Goal: Task Accomplishment & Management: Use online tool/utility

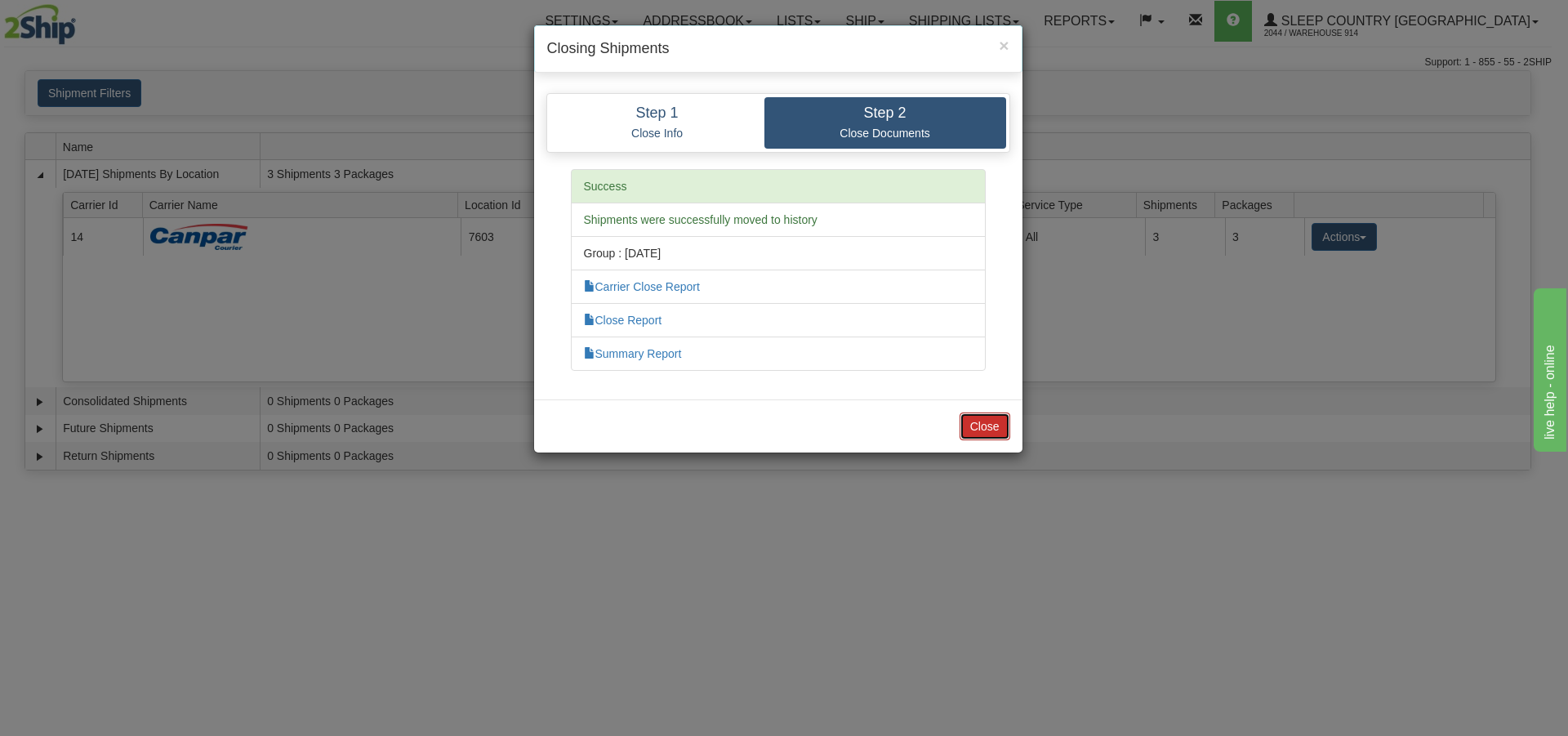
click at [1002, 432] on button "Close" at bounding box center [985, 426] width 51 height 28
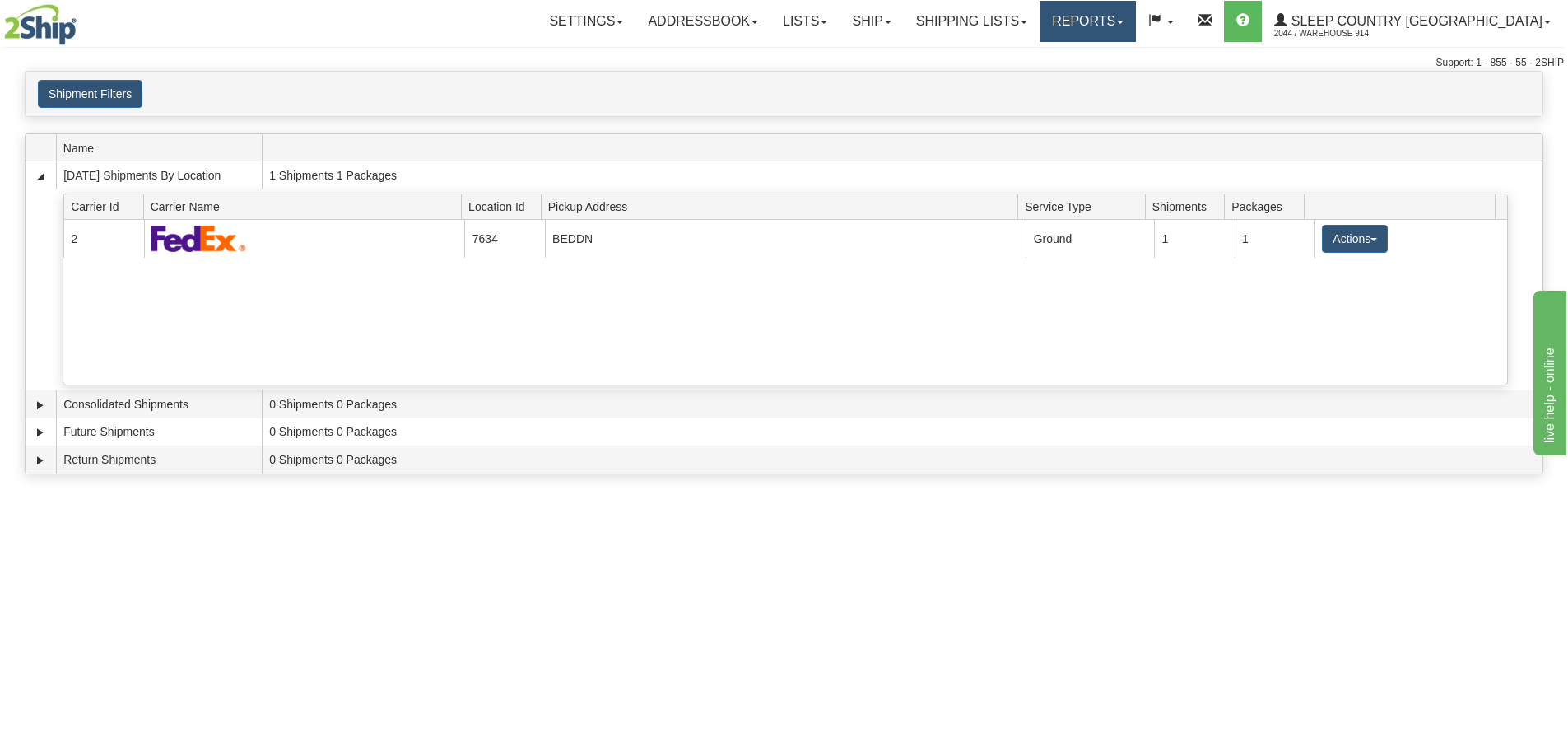
click at [1136, 7] on link "Reports" at bounding box center [1088, 21] width 96 height 41
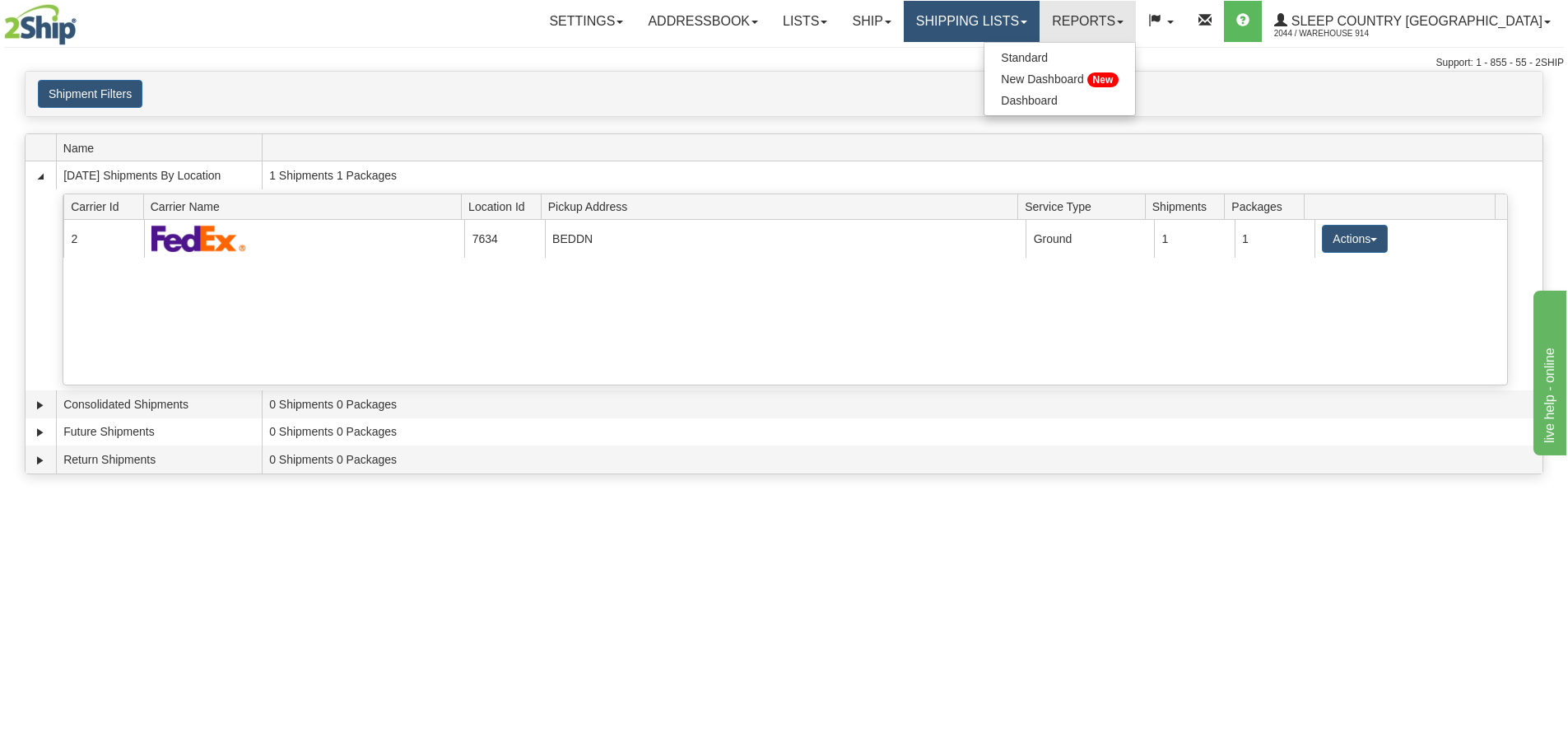
click at [1013, 14] on link "Shipping lists" at bounding box center [972, 21] width 135 height 41
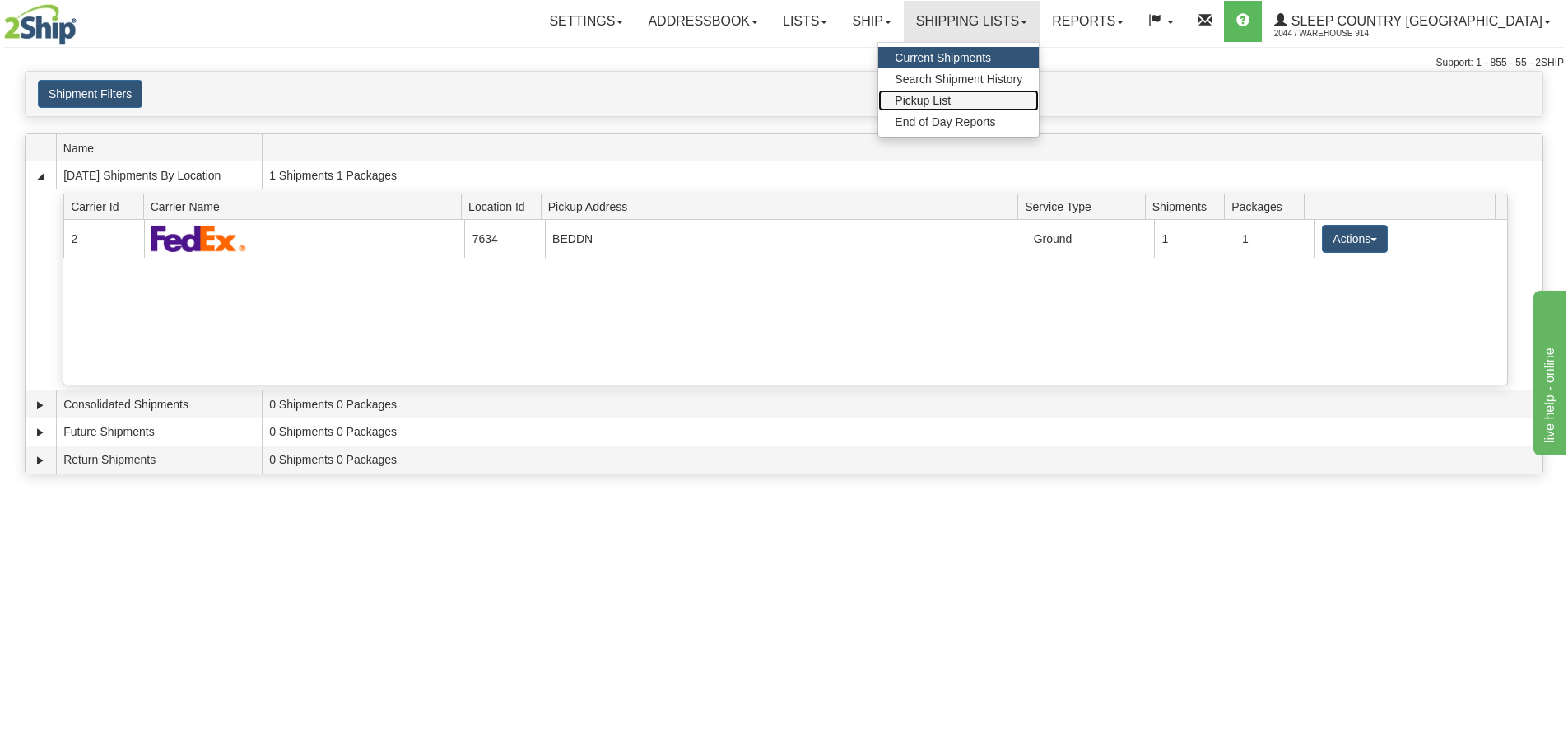
click at [950, 96] on span "Pickup List" at bounding box center [923, 100] width 56 height 13
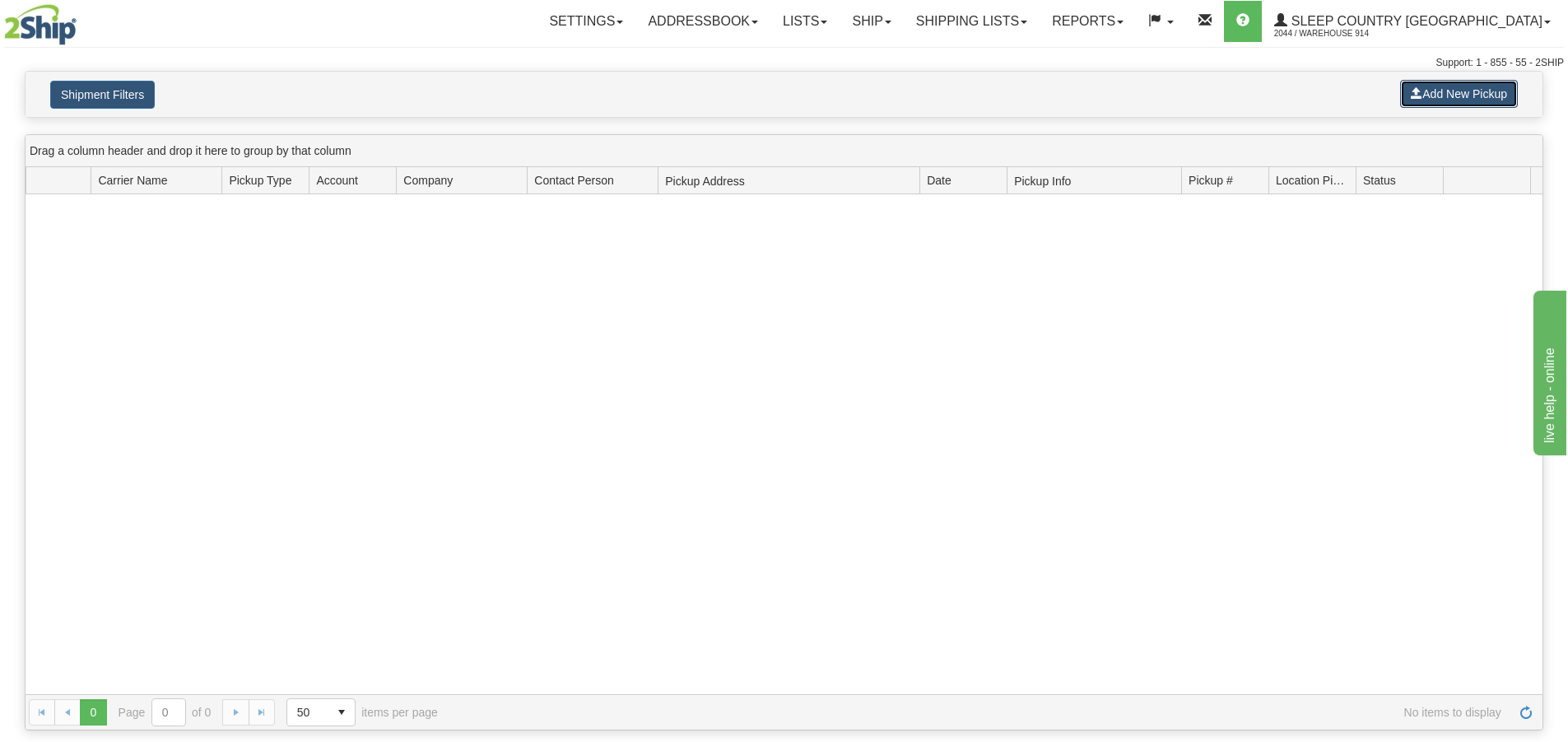
click at [1446, 99] on button "Add New Pickup" at bounding box center [1459, 94] width 118 height 28
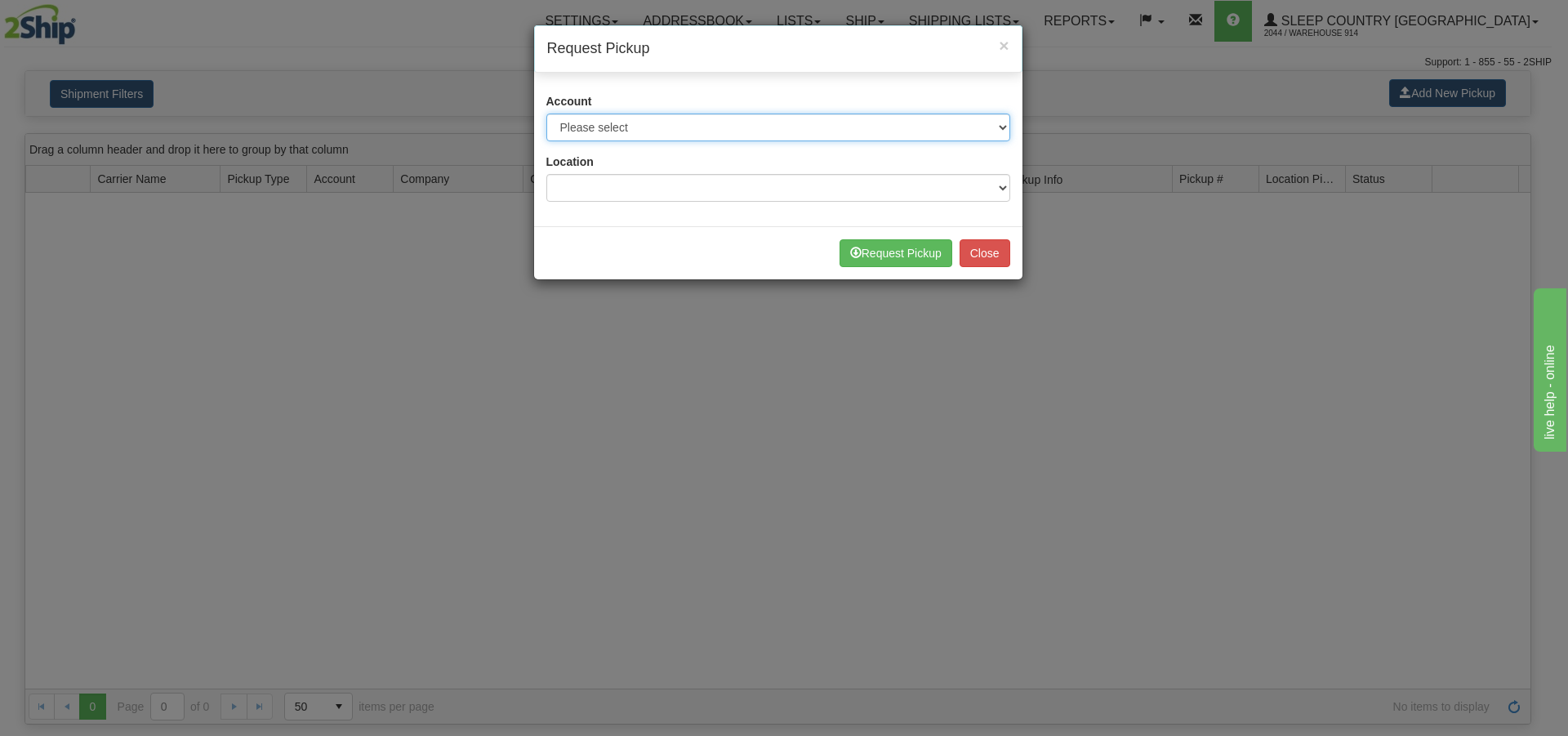
click at [745, 120] on select "Please select Canada Post - 7241032 (Canada Post 300) Canada Post - 1021956 (Ca…" at bounding box center [778, 127] width 464 height 28
select select "14"
click at [547, 113] on select "Please select Canada Post - 7241032 (Canada Post 300) Canada Post - 1021956 (Ca…" at bounding box center [778, 127] width 464 height 28
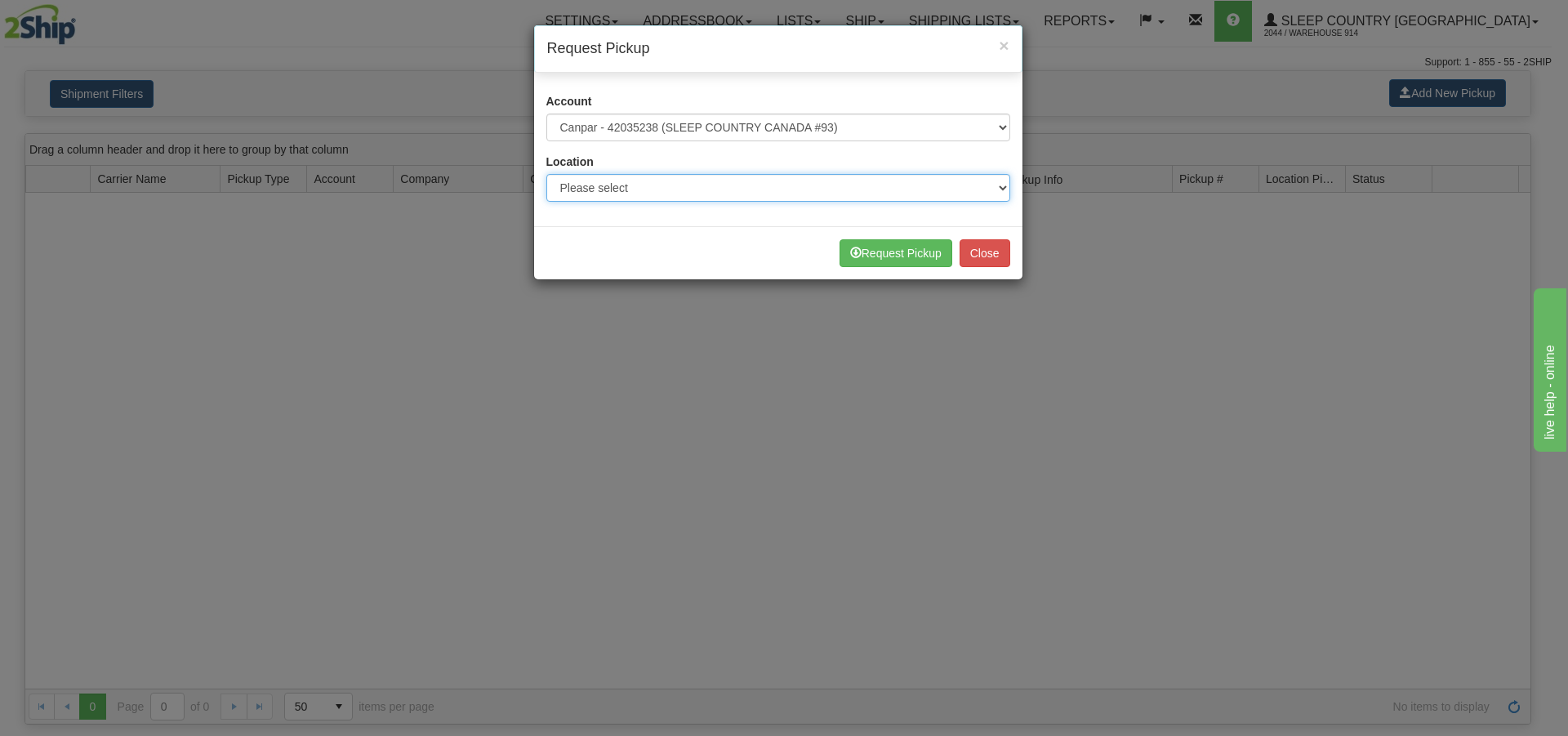
click at [703, 188] on select "Please select 914 CASPC END SLE" at bounding box center [778, 188] width 464 height 28
select select "7603"
click at [547, 174] on select "Please select 914 CASPC END SLE" at bounding box center [778, 188] width 464 height 28
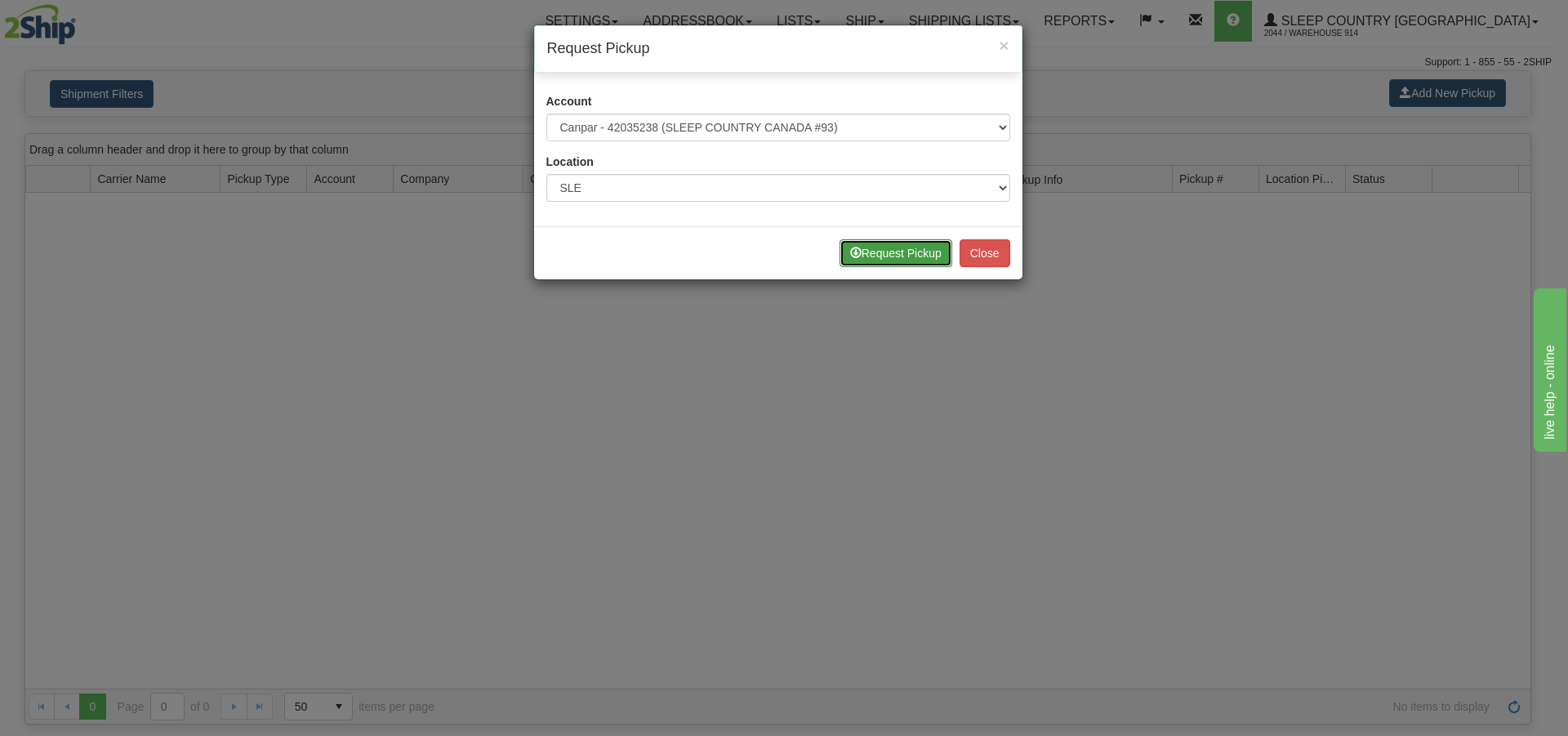
click at [907, 243] on button "Request Pickup" at bounding box center [895, 253] width 112 height 28
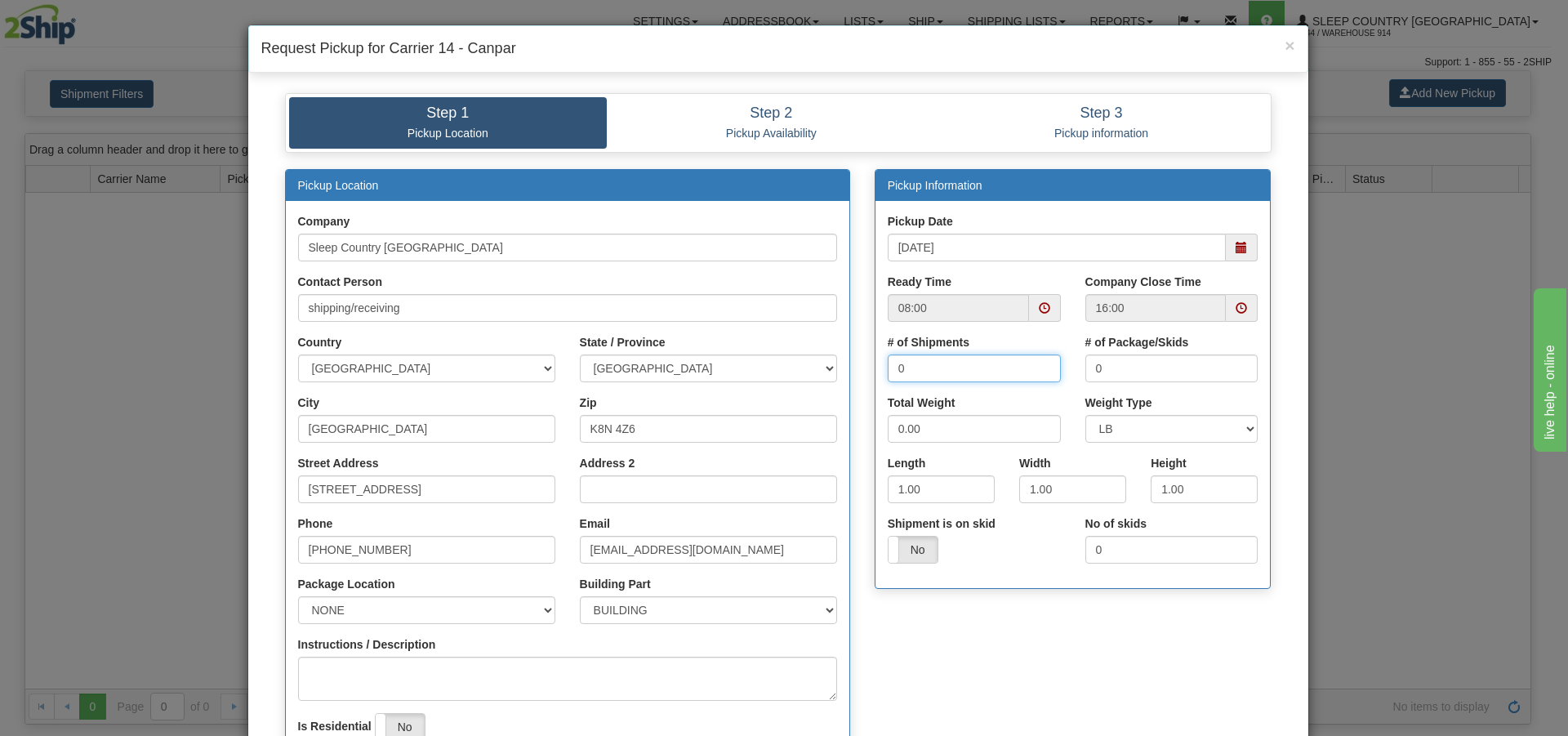
click at [974, 362] on input "0" at bounding box center [974, 368] width 173 height 28
type input "8"
type input "4"
type input "5"
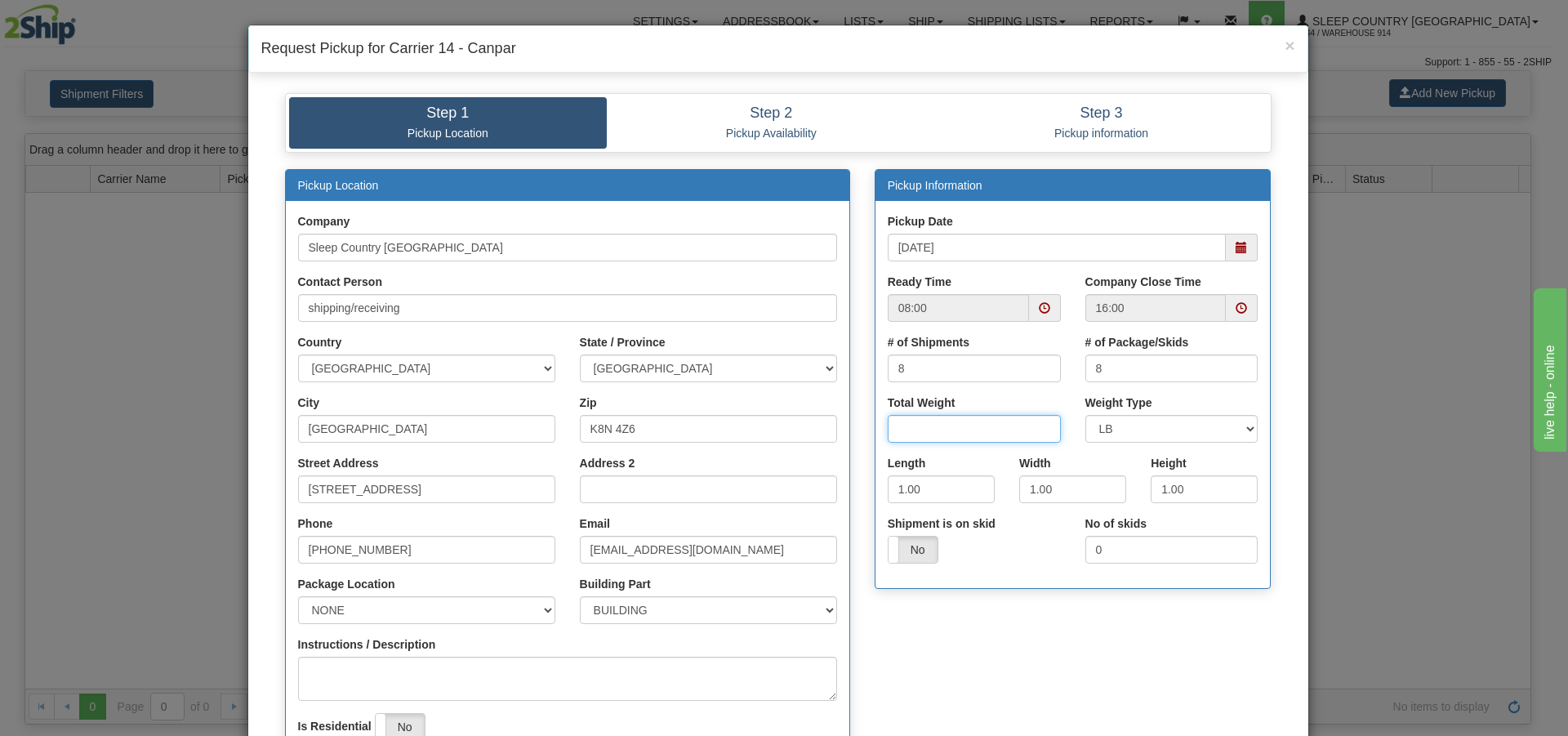
type input "0"
type input "80"
click at [988, 573] on div "Shipment is on skid Yes No" at bounding box center [974, 546] width 198 height 61
click at [925, 475] on div "Length 1.00" at bounding box center [941, 478] width 107 height 48
click at [933, 481] on input "1.00" at bounding box center [941, 489] width 107 height 28
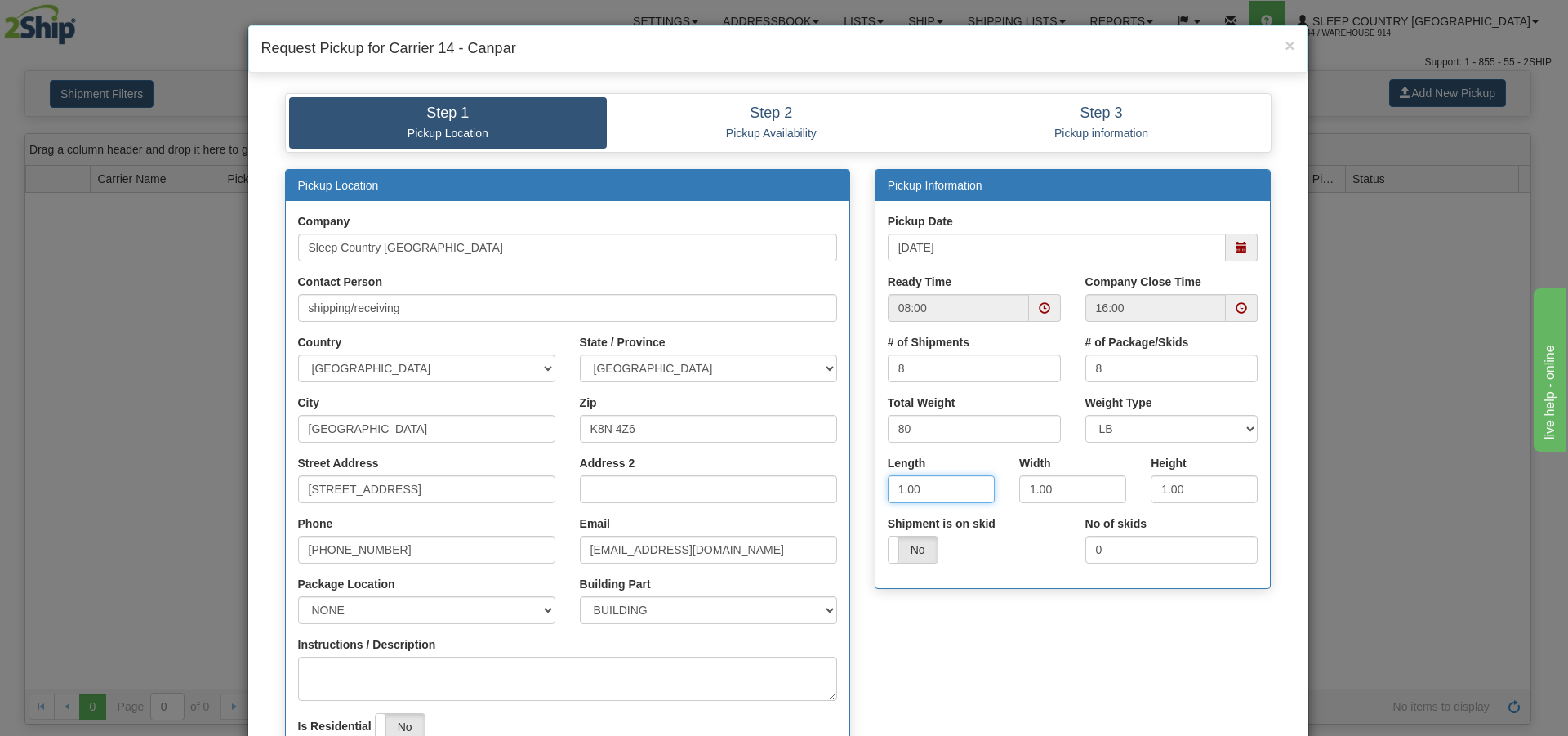
drag, startPoint x: 933, startPoint y: 494, endPoint x: 877, endPoint y: 494, distance: 56.0
click at [877, 494] on div "Length 1.00" at bounding box center [940, 485] width 132 height 61
type input "40"
type input "48"
type input "20"
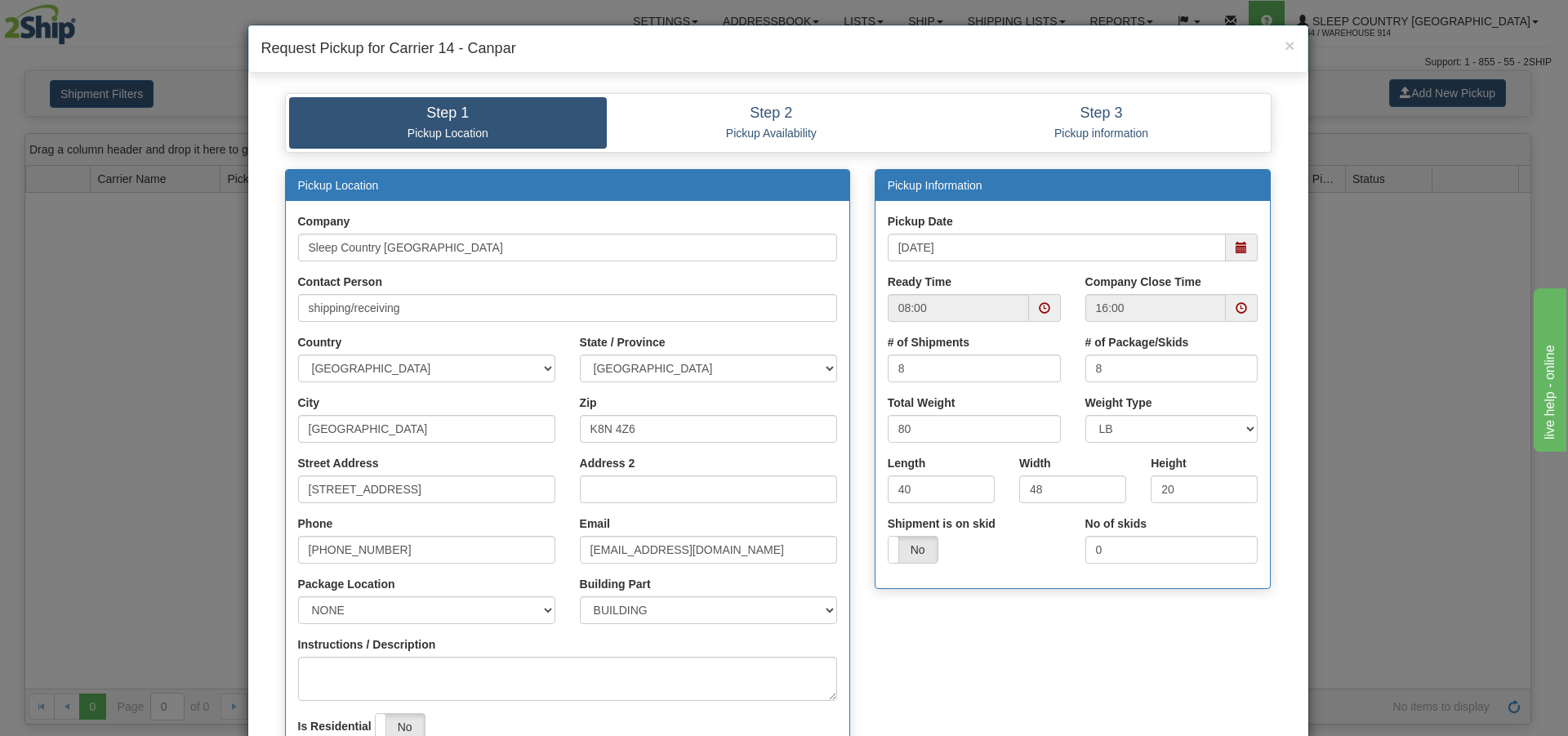
click at [1146, 639] on div "Pickup Location Company Sleep Country Canada Contact Person shipping/receiving …" at bounding box center [778, 496] width 1011 height 654
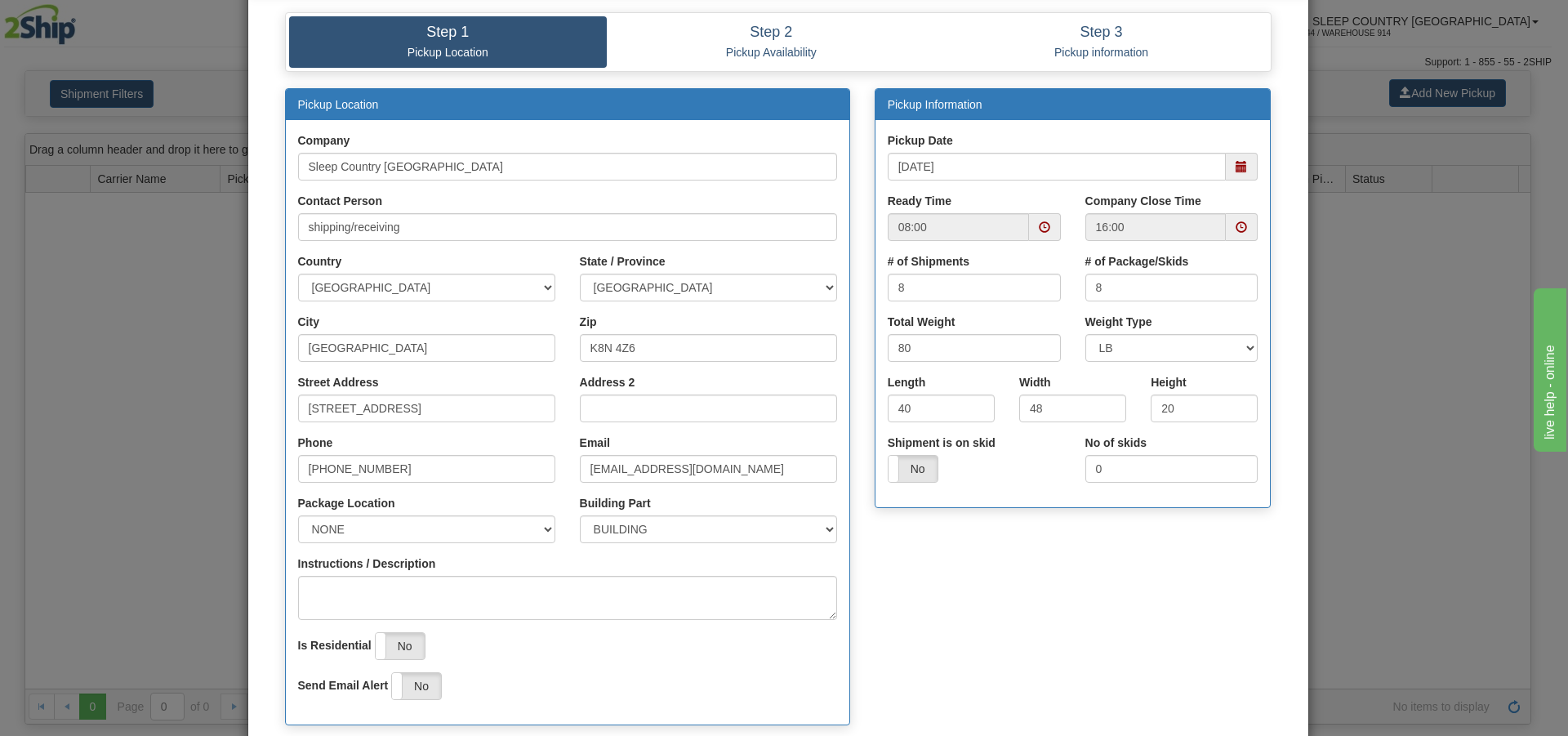
scroll to position [205, 0]
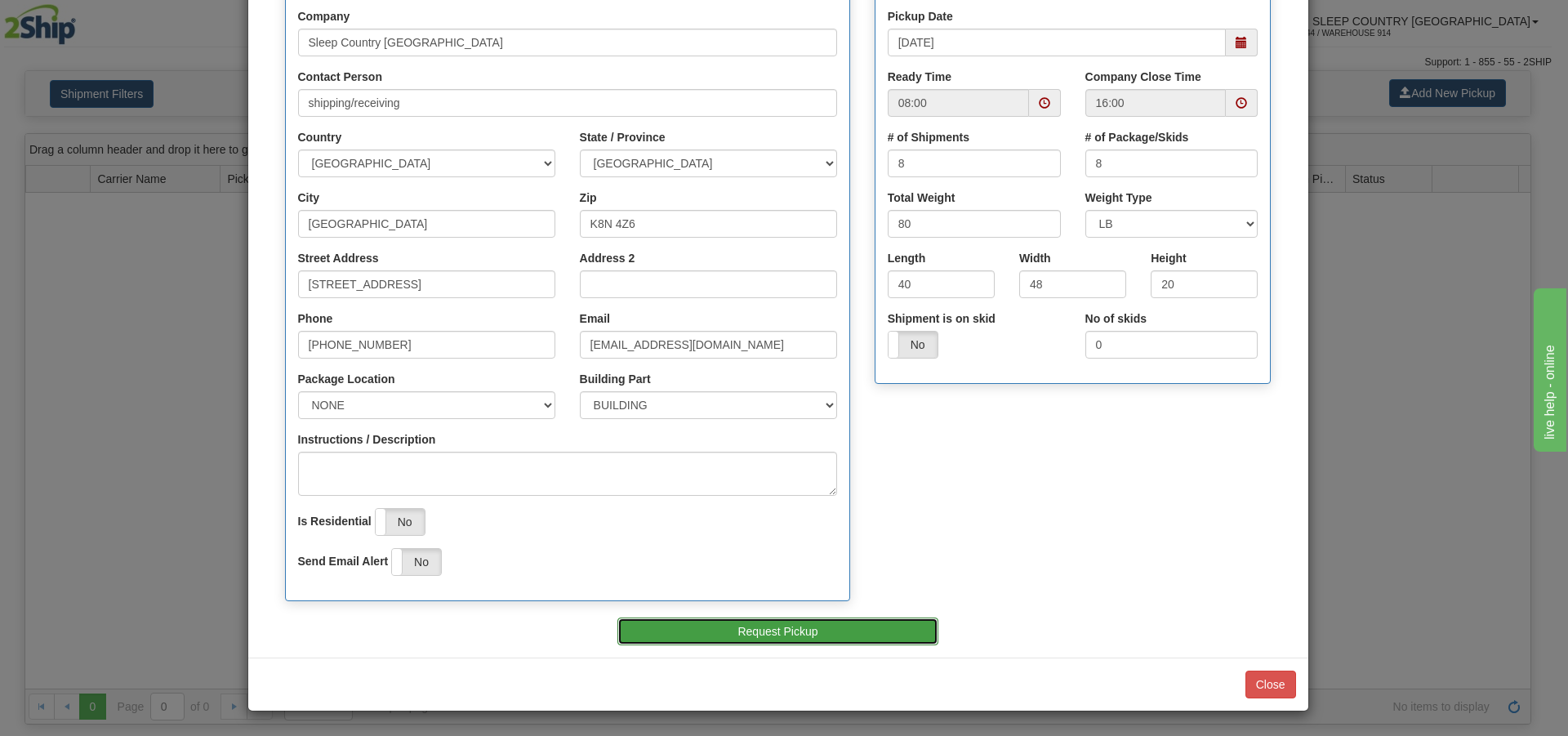
click at [819, 643] on button "Request Pickup" at bounding box center [778, 631] width 321 height 28
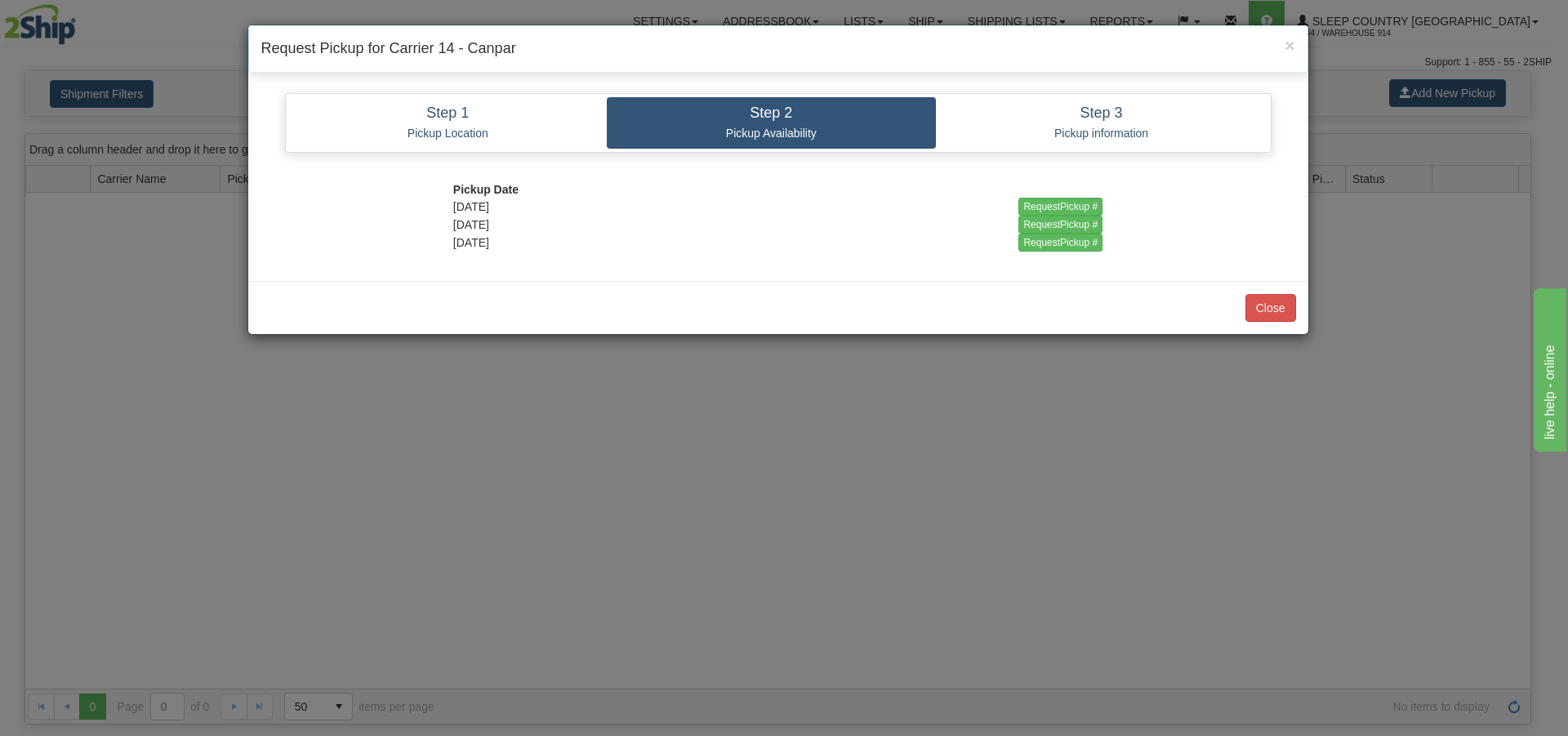
scroll to position [0, 0]
click at [1037, 207] on input "RequestPickup #" at bounding box center [1060, 207] width 84 height 18
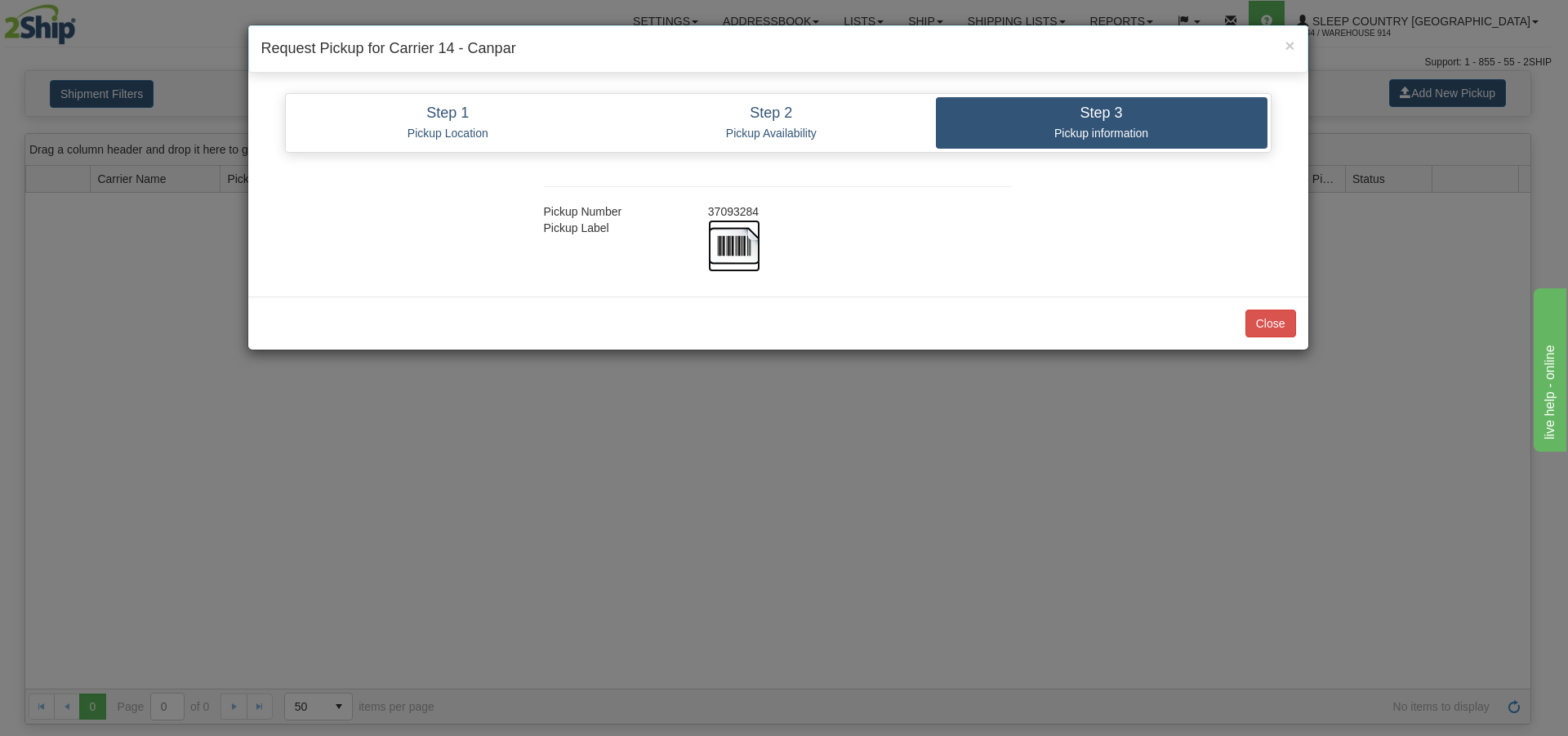
click at [756, 236] on img at bounding box center [734, 246] width 52 height 52
